Goal: Task Accomplishment & Management: Use online tool/utility

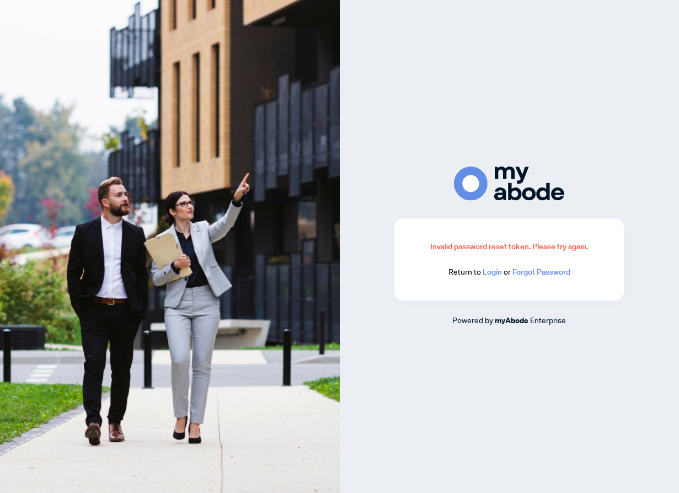
click at [494, 273] on link "Login" at bounding box center [492, 272] width 19 height 10
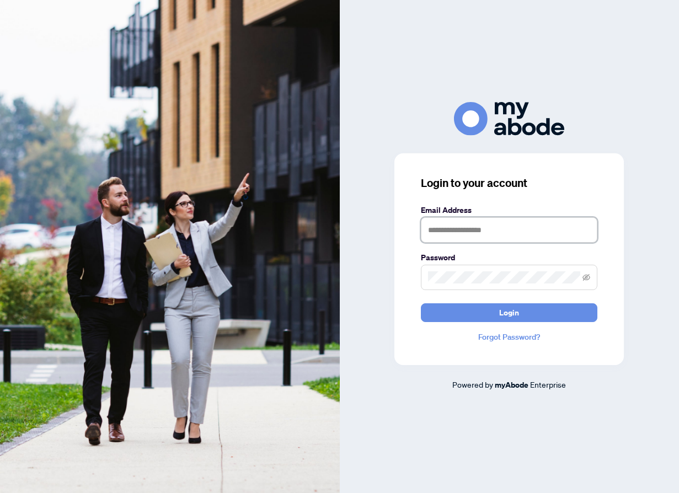
type input "**********"
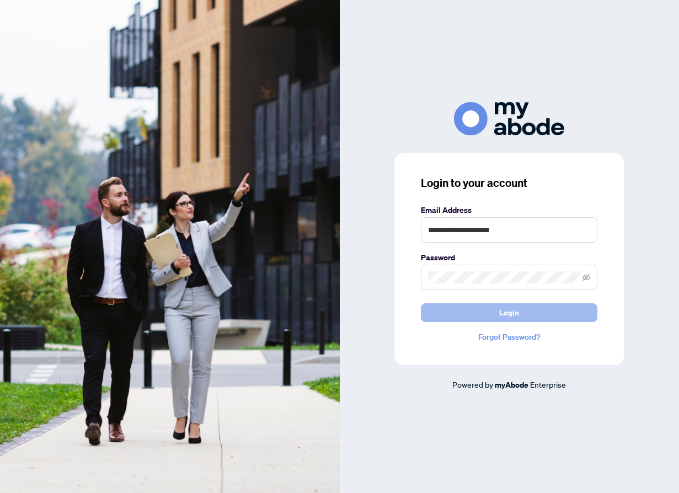
click at [459, 312] on button "Login" at bounding box center [509, 312] width 177 height 19
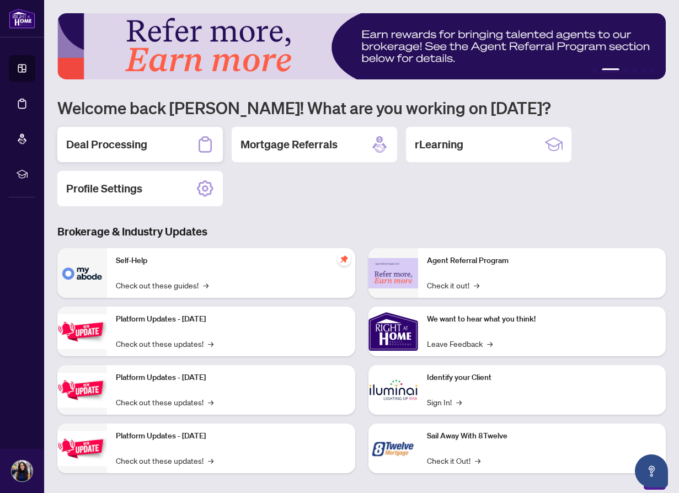
click at [149, 150] on div "Deal Processing" at bounding box center [139, 144] width 165 height 35
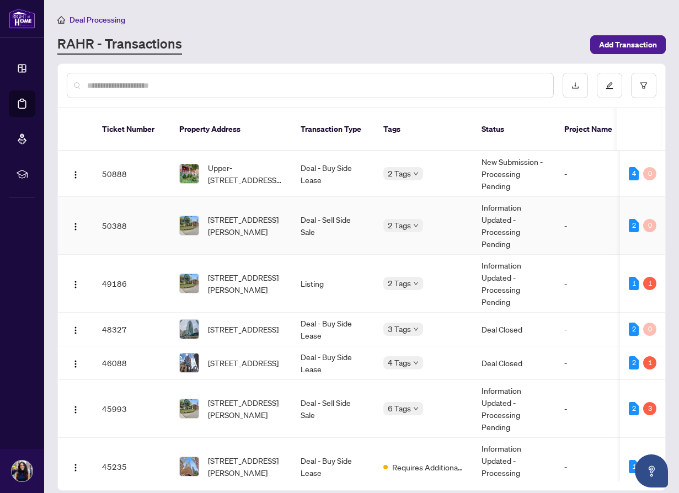
click at [285, 217] on td "[STREET_ADDRESS][PERSON_NAME]" at bounding box center [230, 226] width 121 height 58
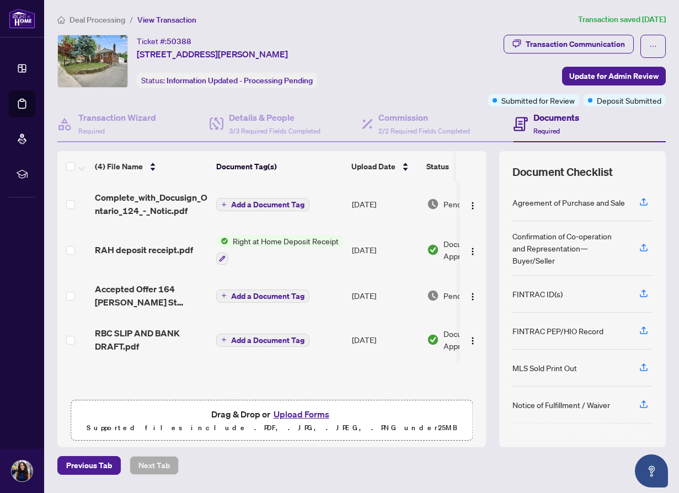
click at [94, 20] on span "Deal Processing" at bounding box center [98, 20] width 56 height 10
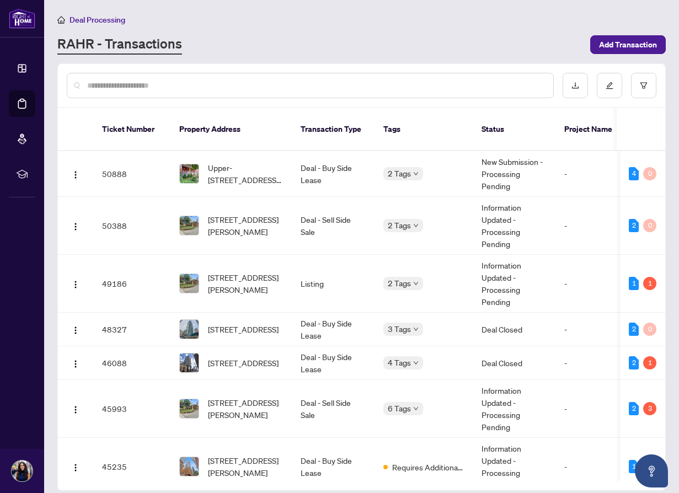
click at [261, 162] on span "Upper-[STREET_ADDRESS][PERSON_NAME]" at bounding box center [245, 174] width 75 height 24
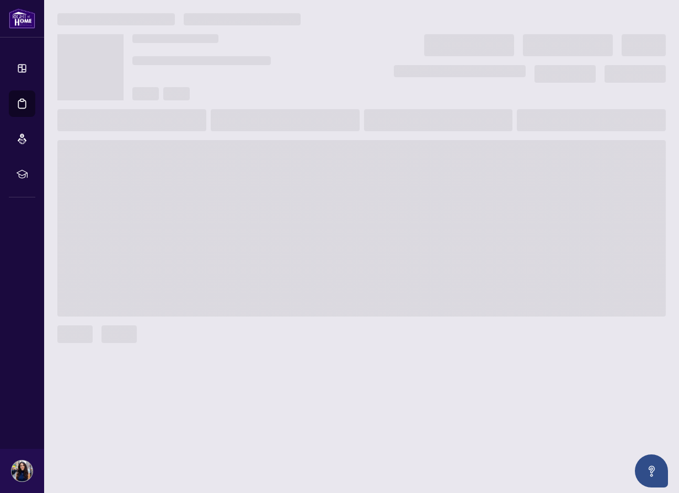
click at [261, 162] on span at bounding box center [361, 228] width 608 height 177
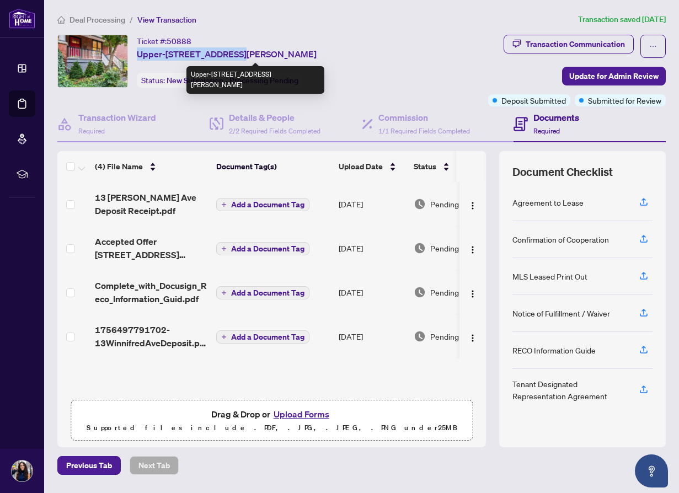
drag, startPoint x: 138, startPoint y: 53, endPoint x: 232, endPoint y: 52, distance: 94.3
click at [232, 52] on span "Upper-[STREET_ADDRESS][PERSON_NAME]" at bounding box center [227, 53] width 180 height 13
copy span "Upper-[STREET_ADDRESS][PERSON_NAME]"
